Goal: Task Accomplishment & Management: Use online tool/utility

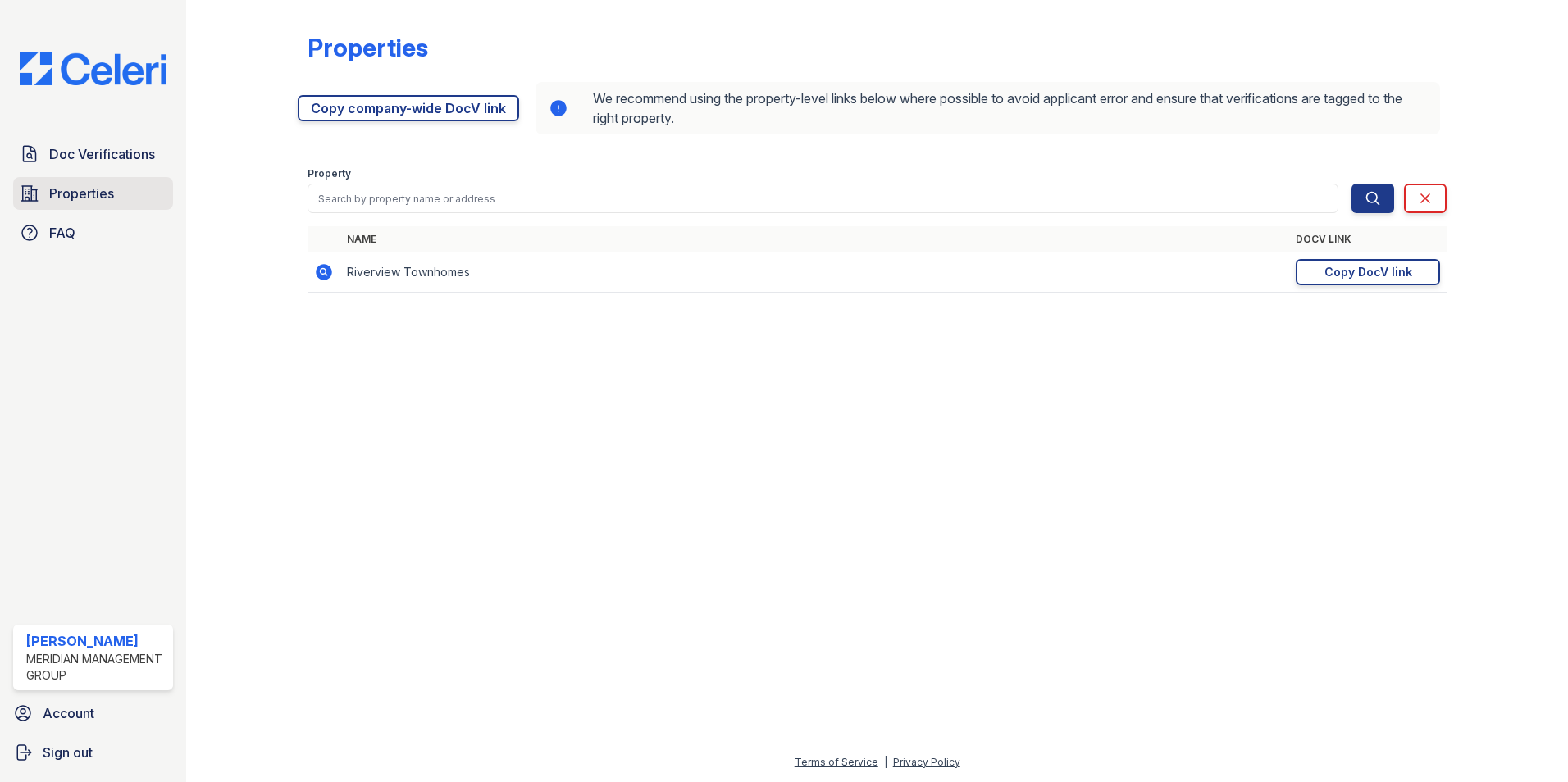
click at [97, 196] on span "Properties" at bounding box center [82, 194] width 65 height 20
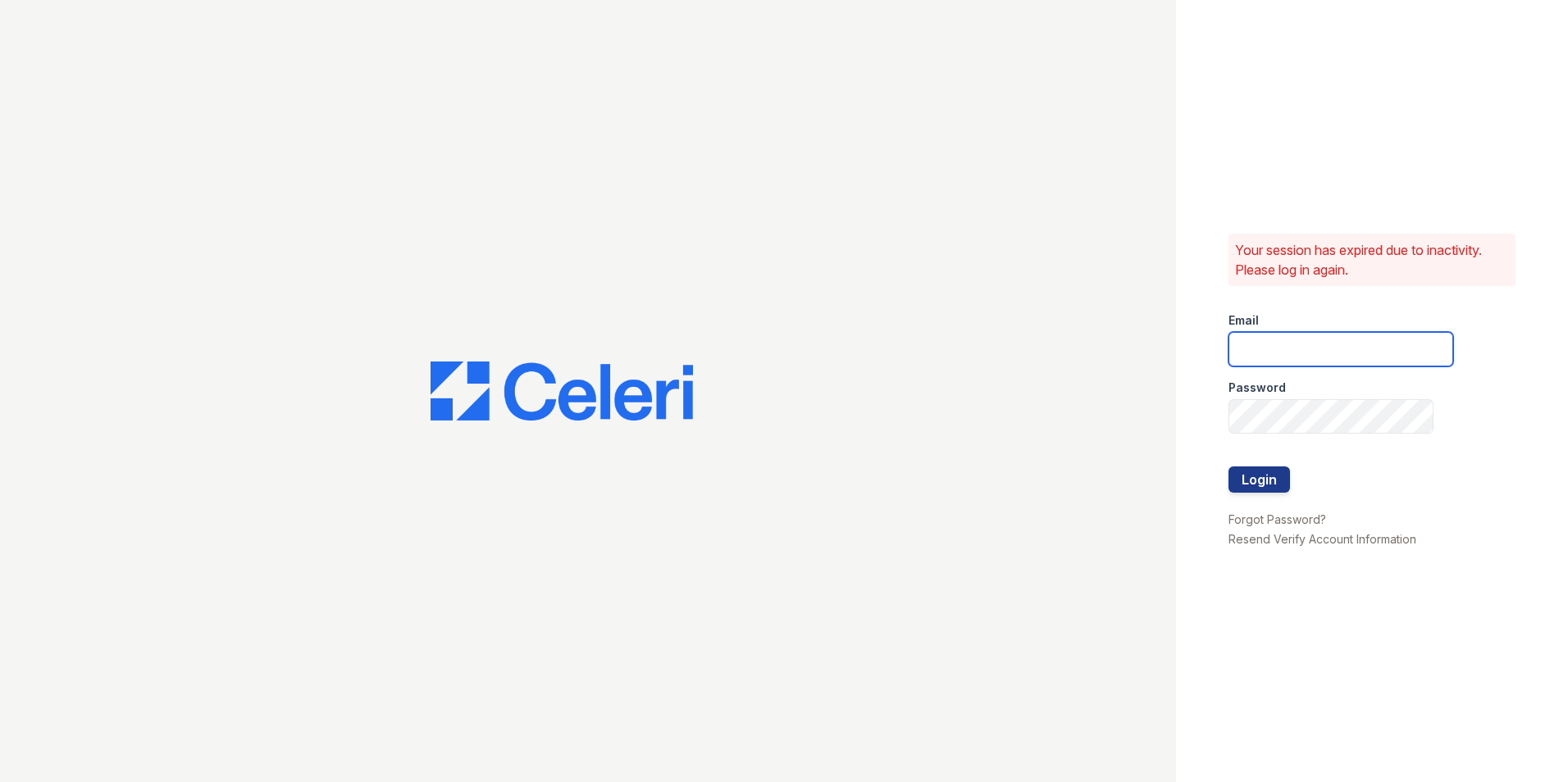
type input "[EMAIL_ADDRESS][DOMAIN_NAME]"
click at [1289, 480] on button "Login" at bounding box center [1259, 479] width 61 height 27
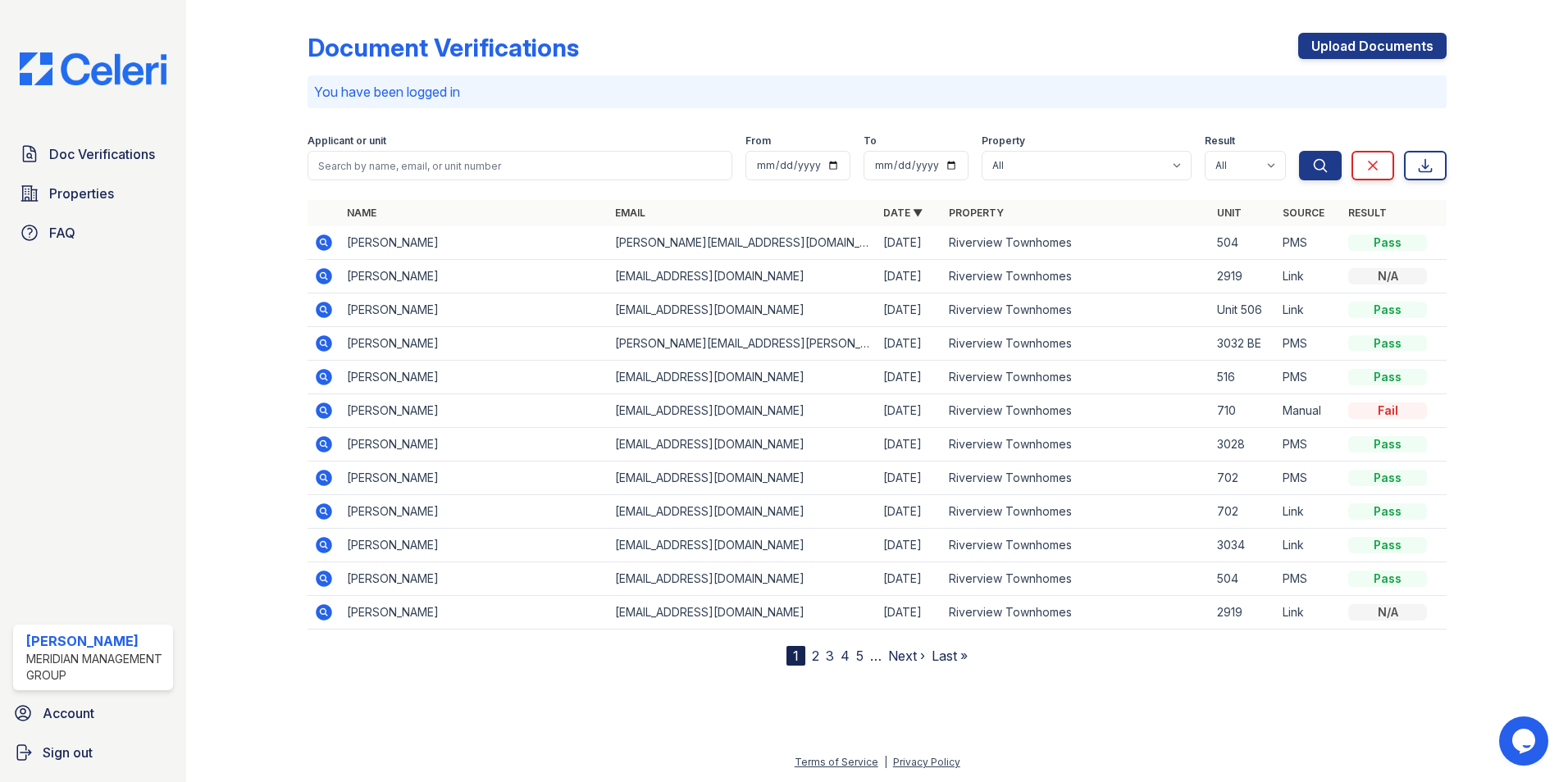
click at [324, 277] on icon at bounding box center [322, 275] width 4 height 4
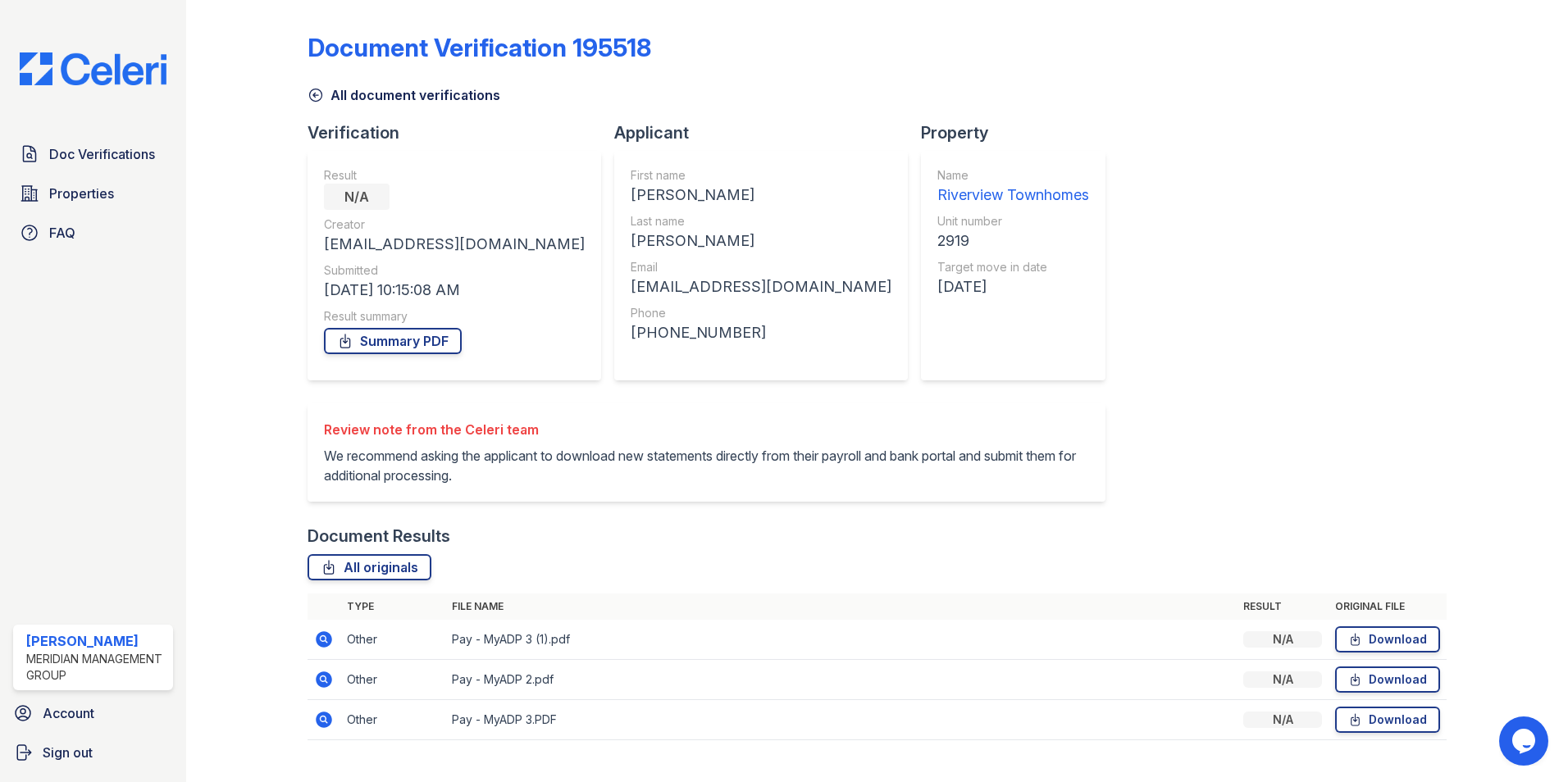
click at [318, 97] on icon at bounding box center [315, 95] width 17 height 17
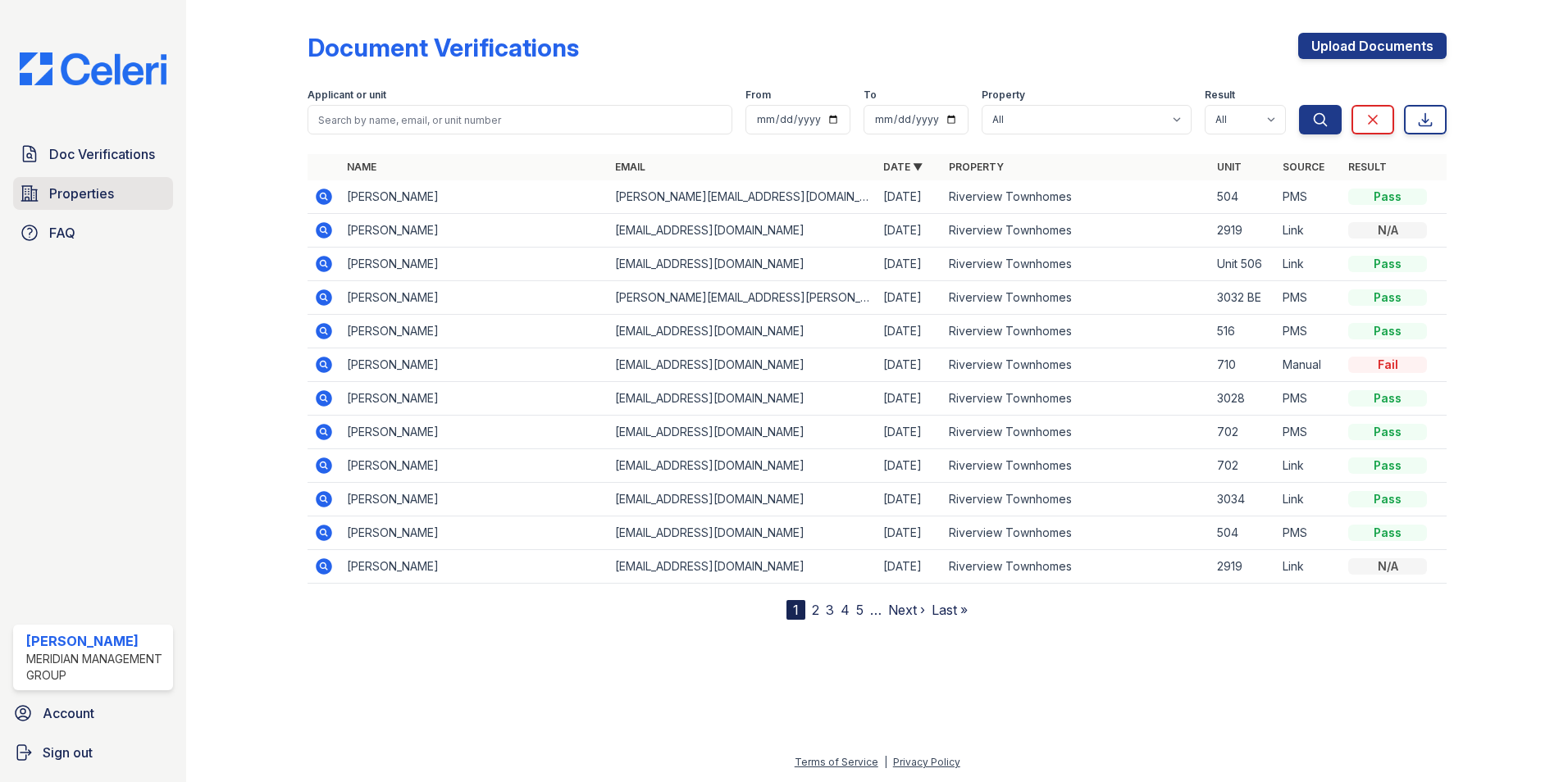
click at [84, 196] on span "Properties" at bounding box center [82, 194] width 65 height 20
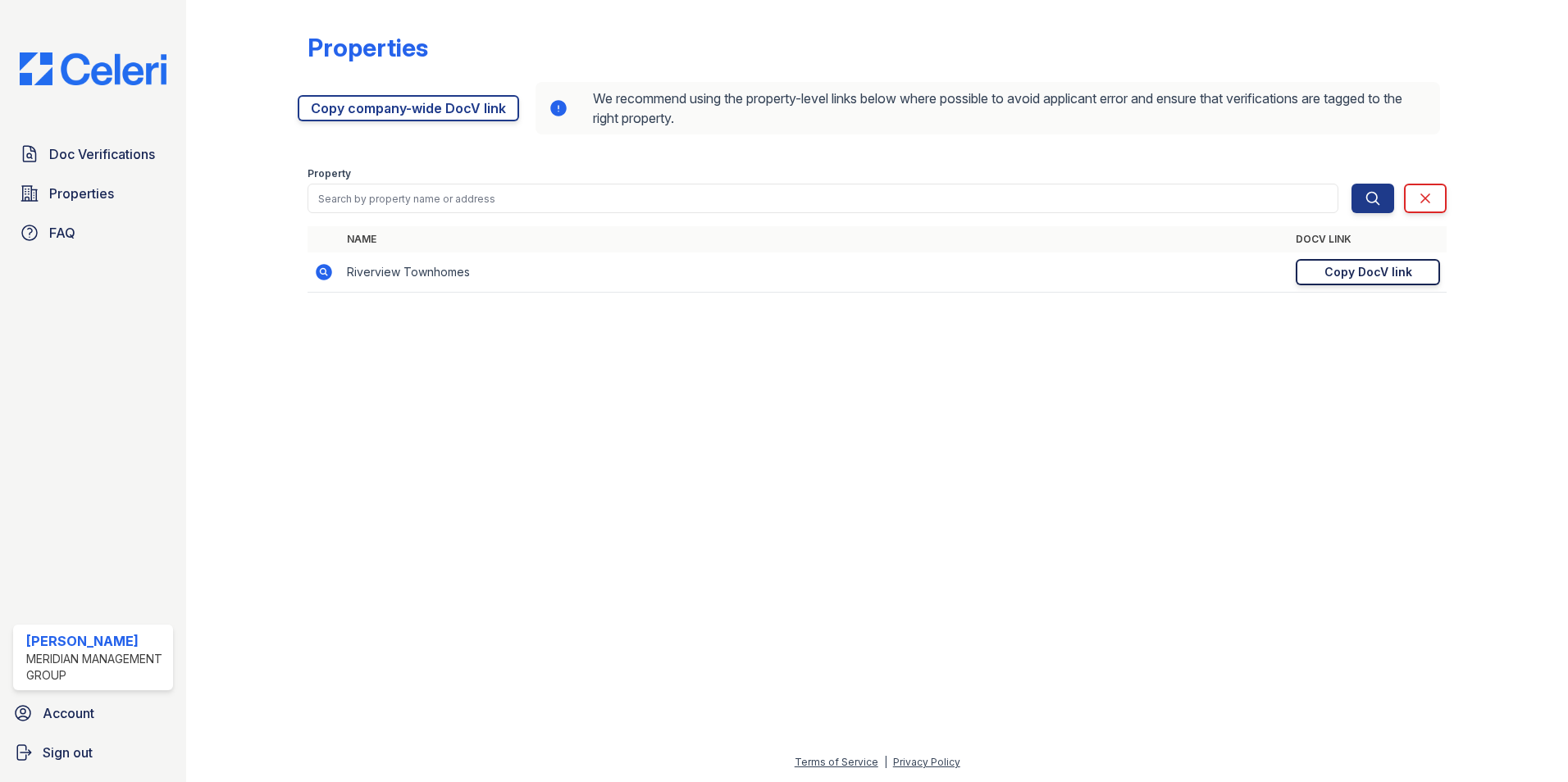
click at [1340, 268] on div "Copy DocV link" at bounding box center [1368, 272] width 88 height 17
click at [1340, 271] on div "Copy DocV link" at bounding box center [1368, 272] width 88 height 17
